Goal: Communication & Community: Answer question/provide support

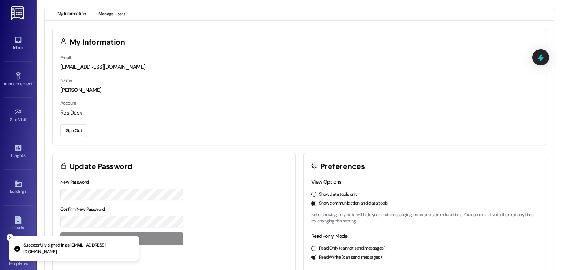
click at [116, 11] on button "Manage Users" at bounding box center [111, 14] width 37 height 12
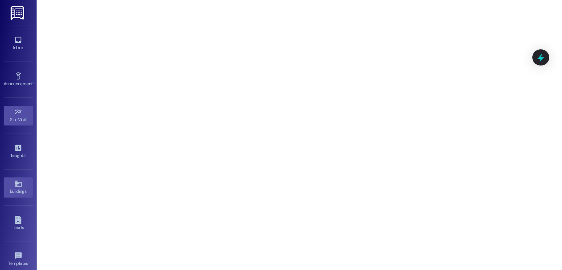
click at [14, 186] on icon at bounding box center [18, 184] width 8 height 8
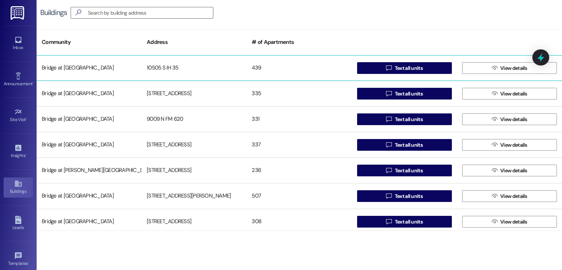
click at [154, 66] on div "10505 S IH 35" at bounding box center [194, 68] width 105 height 15
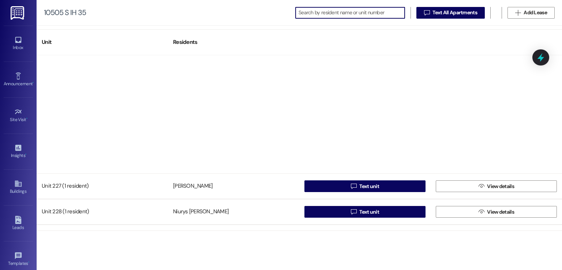
scroll to position [805, 0]
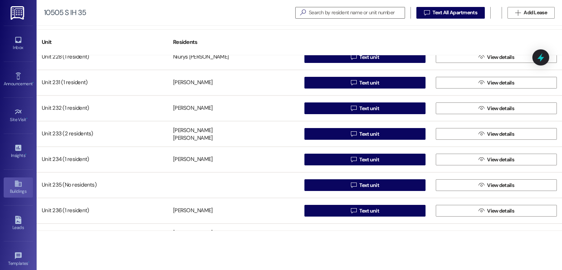
click at [17, 189] on div "Buildings" at bounding box center [18, 191] width 37 height 7
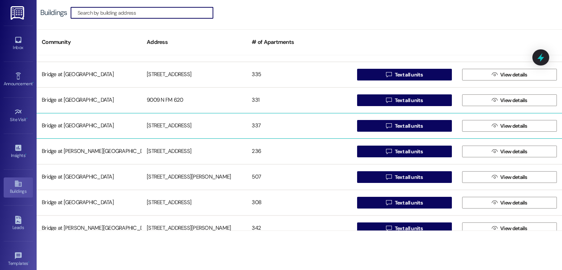
scroll to position [37, 0]
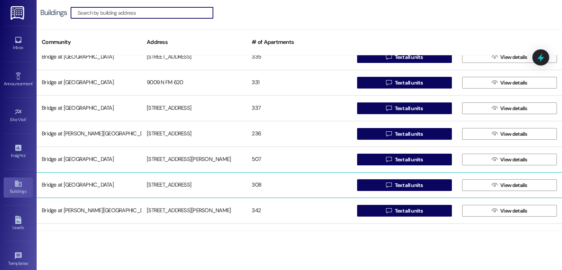
click at [167, 182] on div "[STREET_ADDRESS]" at bounding box center [194, 185] width 105 height 15
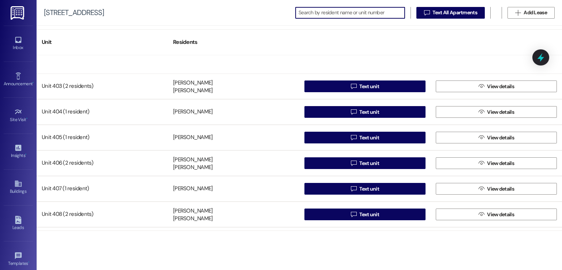
scroll to position [1830, 0]
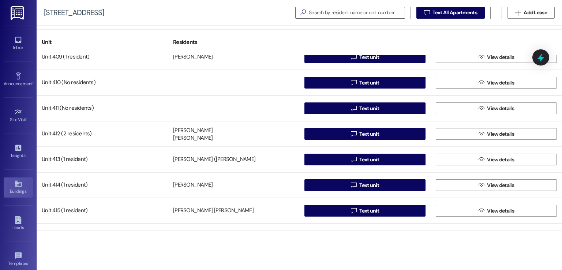
click at [20, 186] on icon at bounding box center [18, 184] width 8 height 8
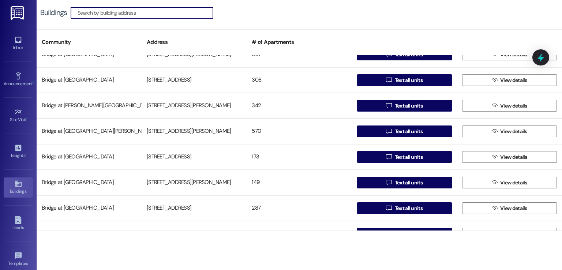
scroll to position [110, 0]
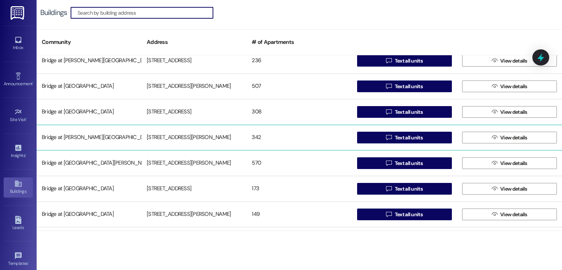
click at [162, 135] on div "[STREET_ADDRESS][PERSON_NAME]" at bounding box center [194, 137] width 105 height 15
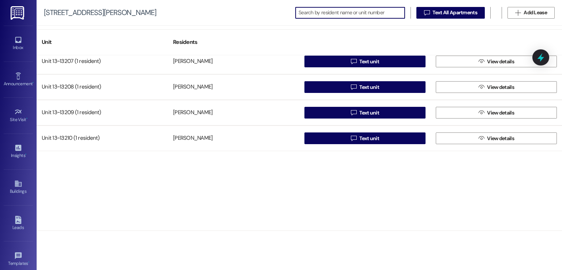
scroll to position [2635, 0]
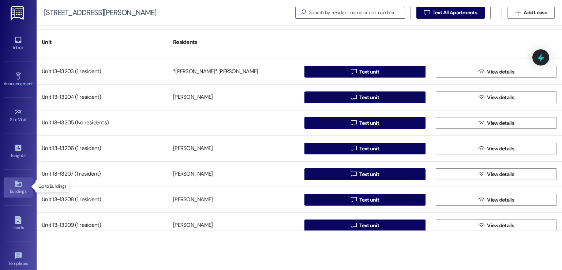
click at [14, 191] on div "Buildings" at bounding box center [18, 191] width 37 height 7
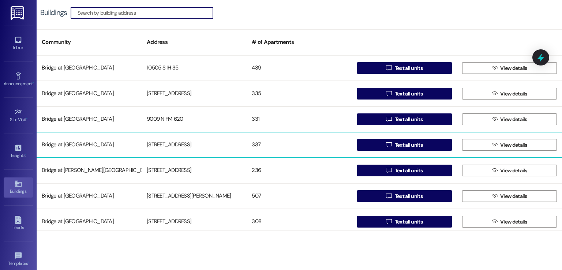
click at [147, 146] on div "[STREET_ADDRESS]" at bounding box center [194, 145] width 105 height 15
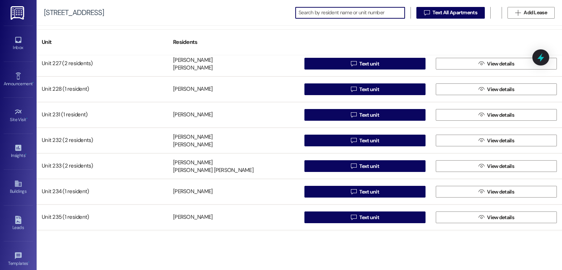
scroll to position [329, 0]
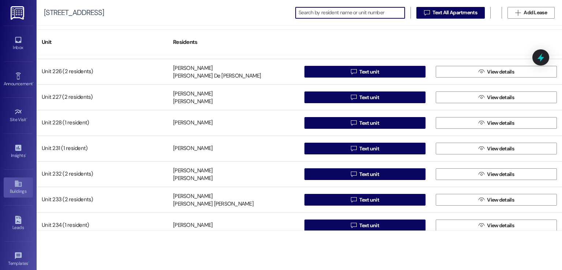
click at [15, 188] on div "Buildings" at bounding box center [18, 191] width 37 height 7
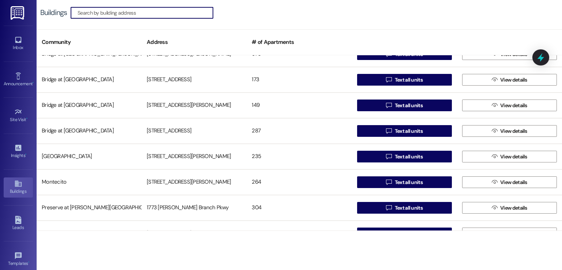
scroll to position [220, 0]
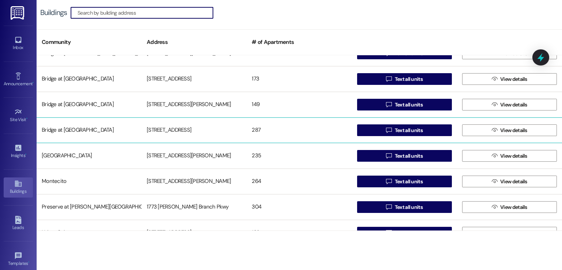
click at [161, 135] on div "[STREET_ADDRESS]" at bounding box center [194, 130] width 105 height 15
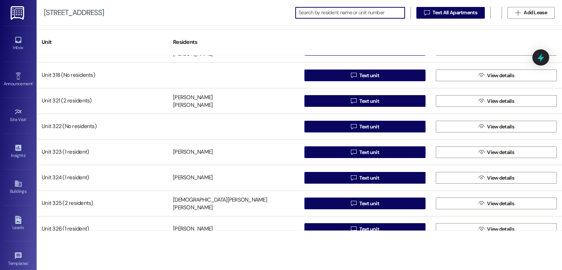
scroll to position [1683, 0]
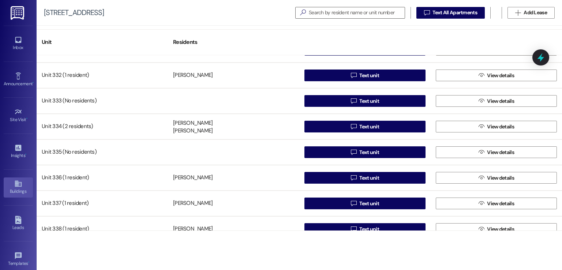
click at [15, 185] on icon at bounding box center [18, 184] width 7 height 6
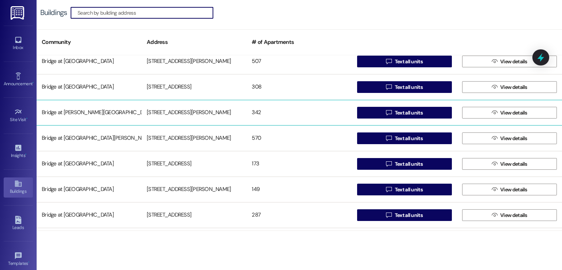
scroll to position [146, 0]
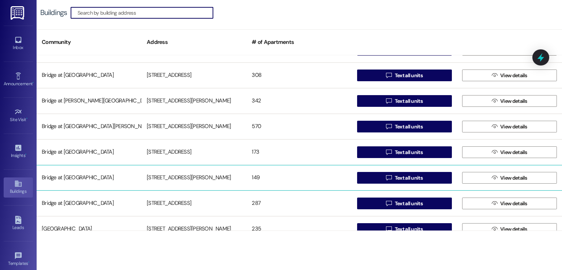
click at [169, 173] on div "[STREET_ADDRESS][PERSON_NAME]" at bounding box center [194, 178] width 105 height 15
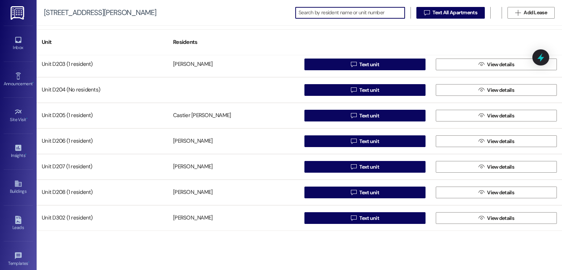
scroll to position [1976, 0]
click at [15, 184] on icon at bounding box center [18, 184] width 7 height 6
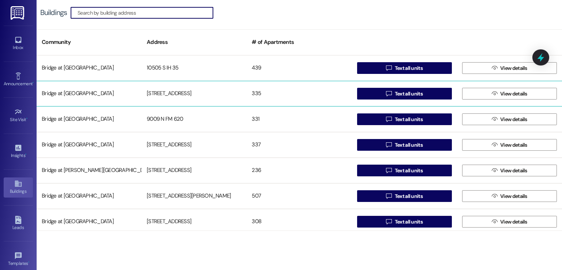
click at [183, 88] on div "[STREET_ADDRESS]" at bounding box center [194, 93] width 105 height 15
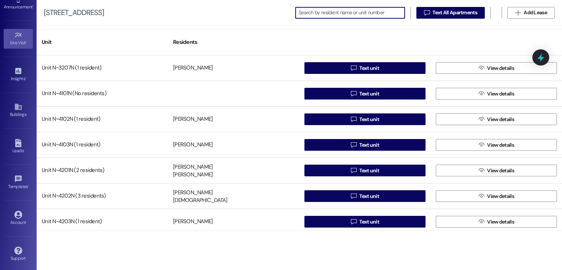
scroll to position [77, 0]
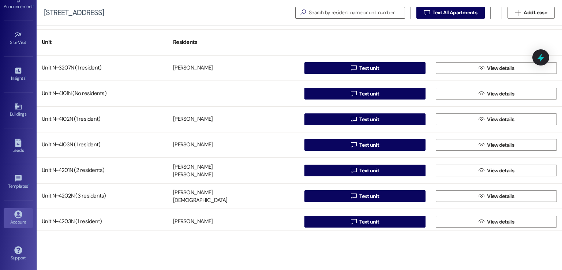
click at [14, 216] on icon at bounding box center [18, 214] width 8 height 8
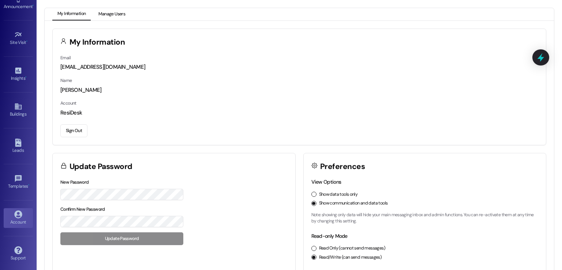
click at [116, 15] on button "Manage Users" at bounding box center [111, 14] width 37 height 12
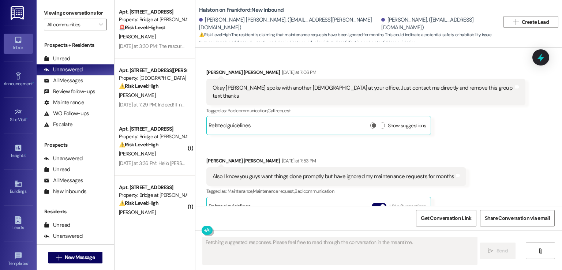
scroll to position [1905, 0]
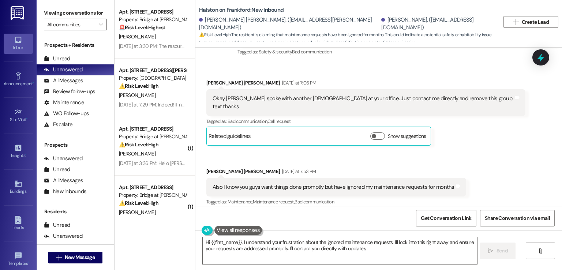
type textarea "Hi {{first_name}}, I understand your frustration about the ignored maintenance …"
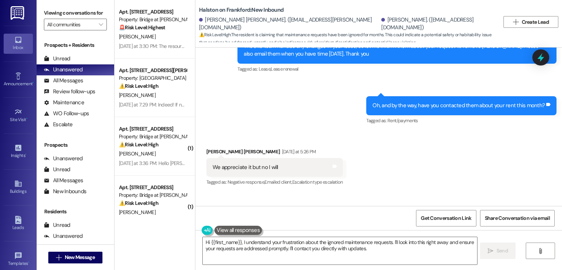
scroll to position [1539, 0]
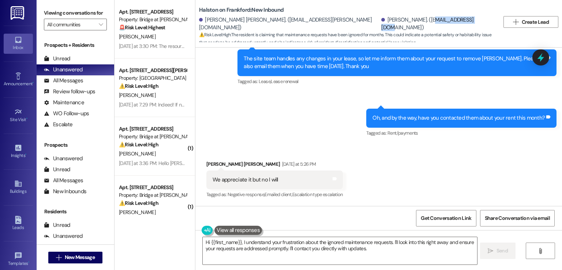
drag, startPoint x: 390, startPoint y: 23, endPoint x: 344, endPoint y: 20, distance: 46.2
click at [381, 20] on div "Catherine Ellis. (cathetx@yahoo.com)" at bounding box center [437, 24] width 113 height 16
copy div "cathetx@yahoo.com"
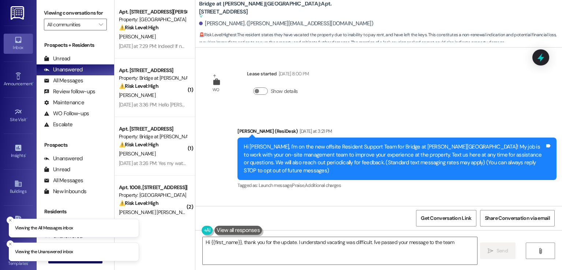
type textarea "Hi {{first_name}}, thank you for the update. I understand vacating was difficul…"
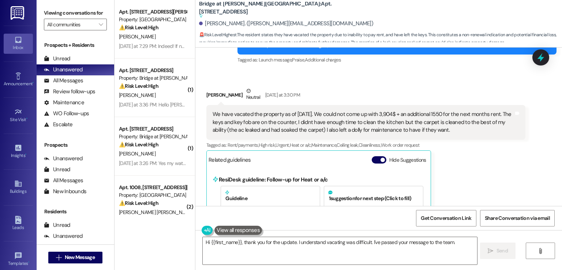
scroll to position [89, 0]
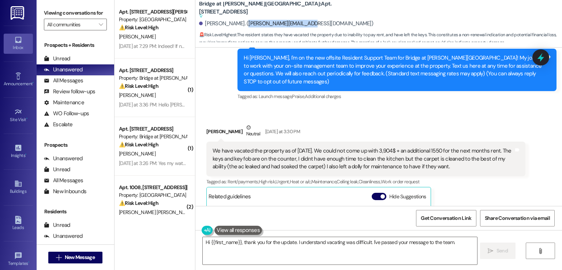
drag, startPoint x: 295, startPoint y: 23, endPoint x: 236, endPoint y: 25, distance: 59.3
click at [236, 25] on div "Jessica Young. (jessi.young73@gmail.com)" at bounding box center [286, 24] width 174 height 8
copy div "jessi.young73@gmail.com"
